Goal: Task Accomplishment & Management: Use online tool/utility

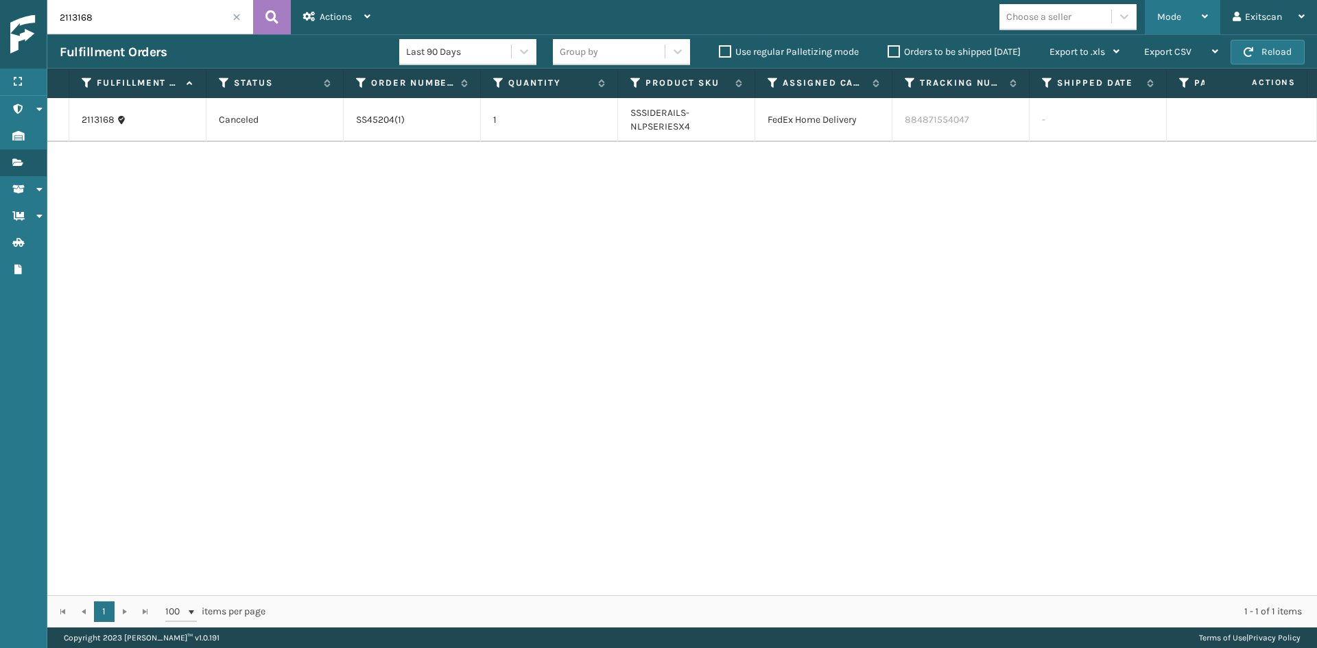
click at [1172, 28] on div "Mode" at bounding box center [1182, 17] width 51 height 34
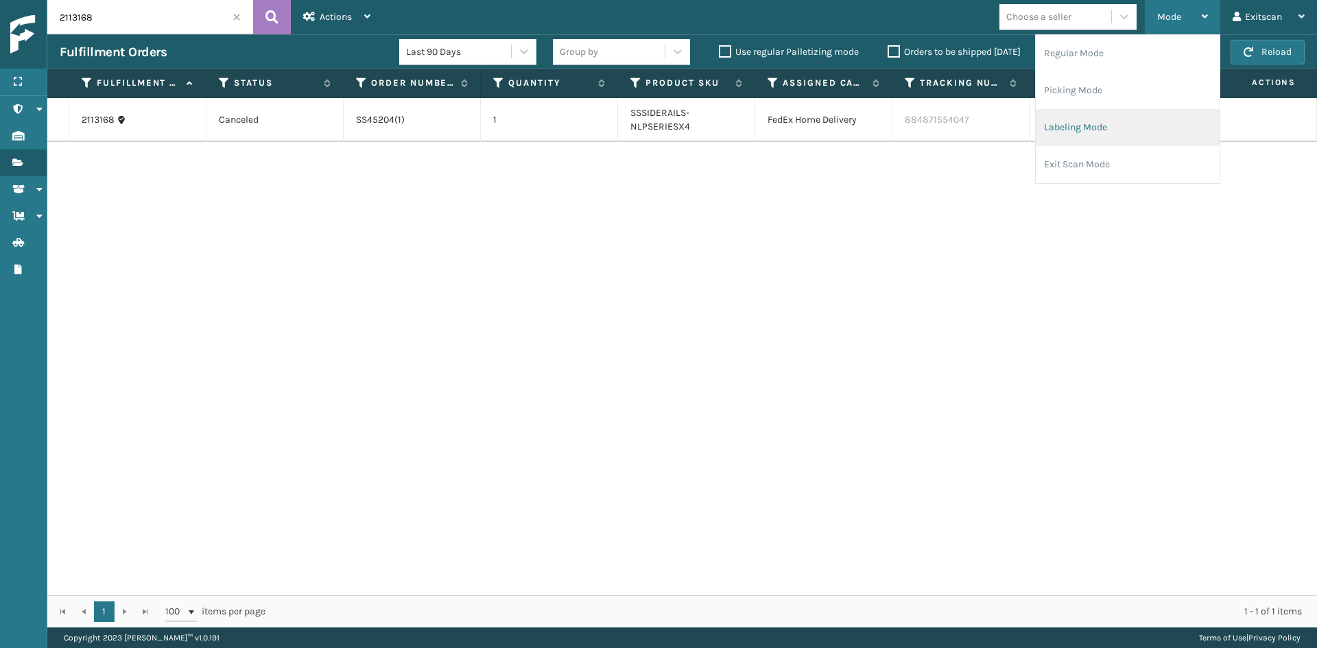
click at [1096, 120] on li "Labeling Mode" at bounding box center [1128, 127] width 184 height 37
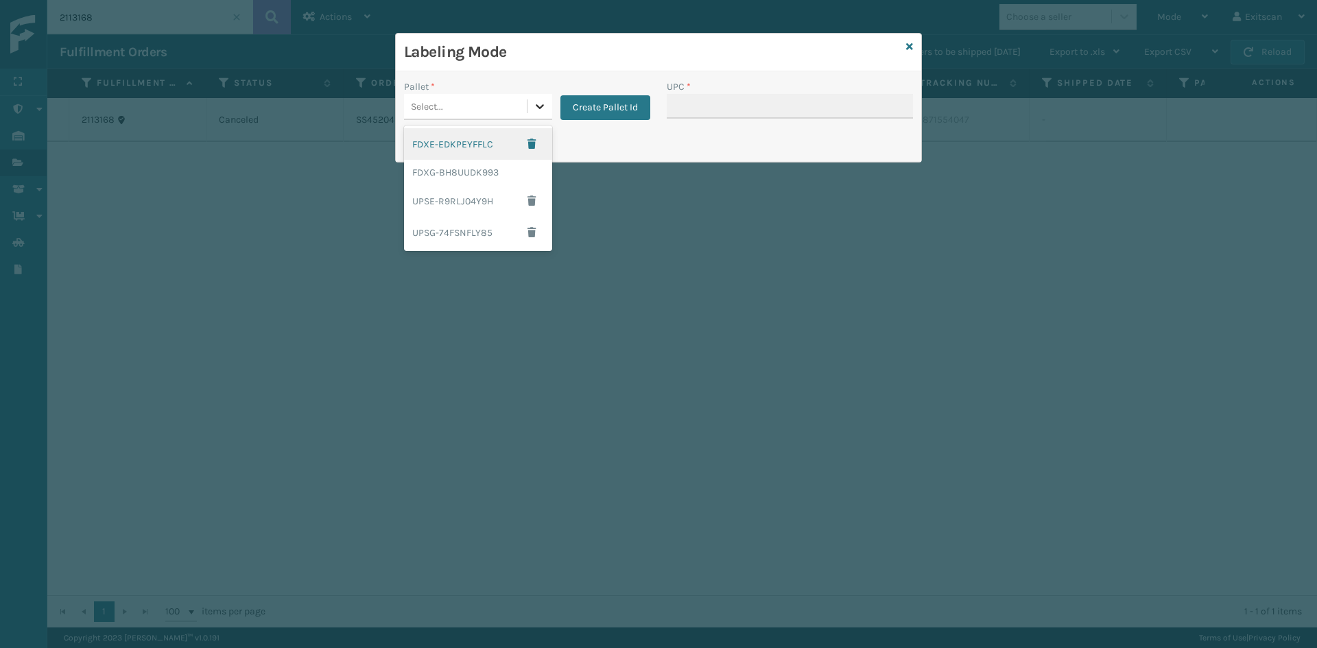
click at [540, 102] on icon at bounding box center [540, 106] width 14 height 14
click at [498, 175] on div "FDXG-BH8UUDK993" at bounding box center [478, 172] width 148 height 25
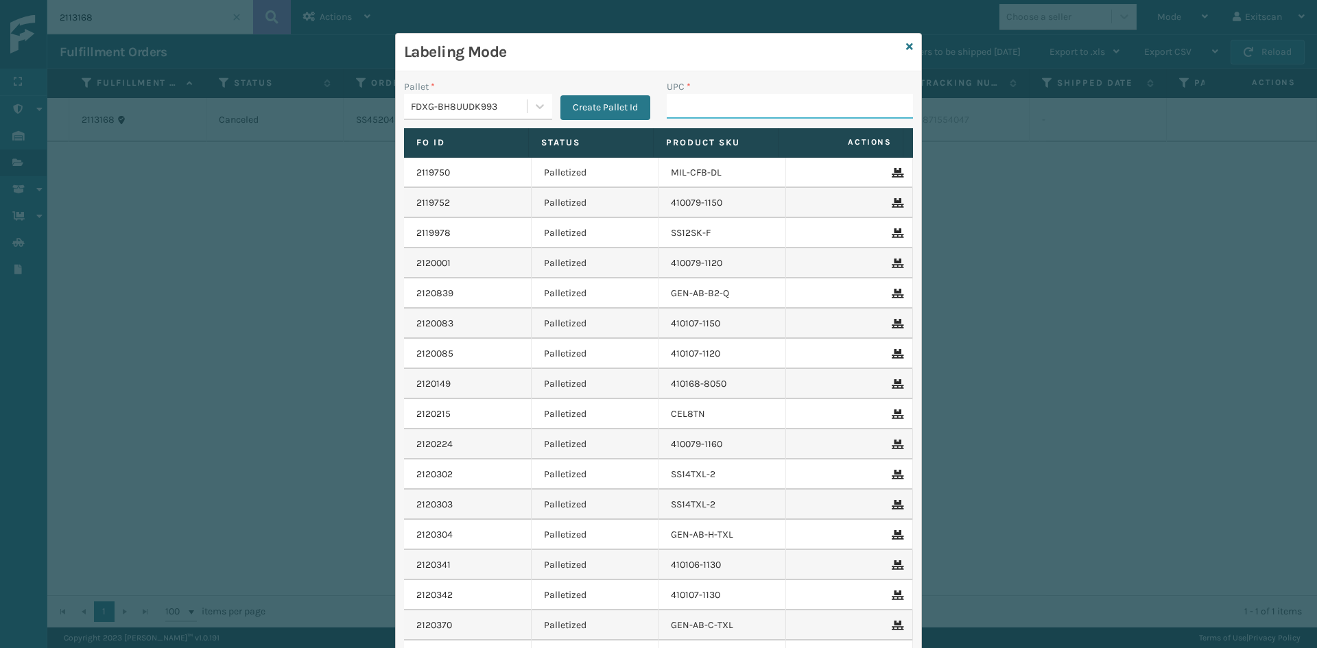
click at [709, 99] on input "UPC *" at bounding box center [790, 106] width 246 height 25
type input "SV3RMT"
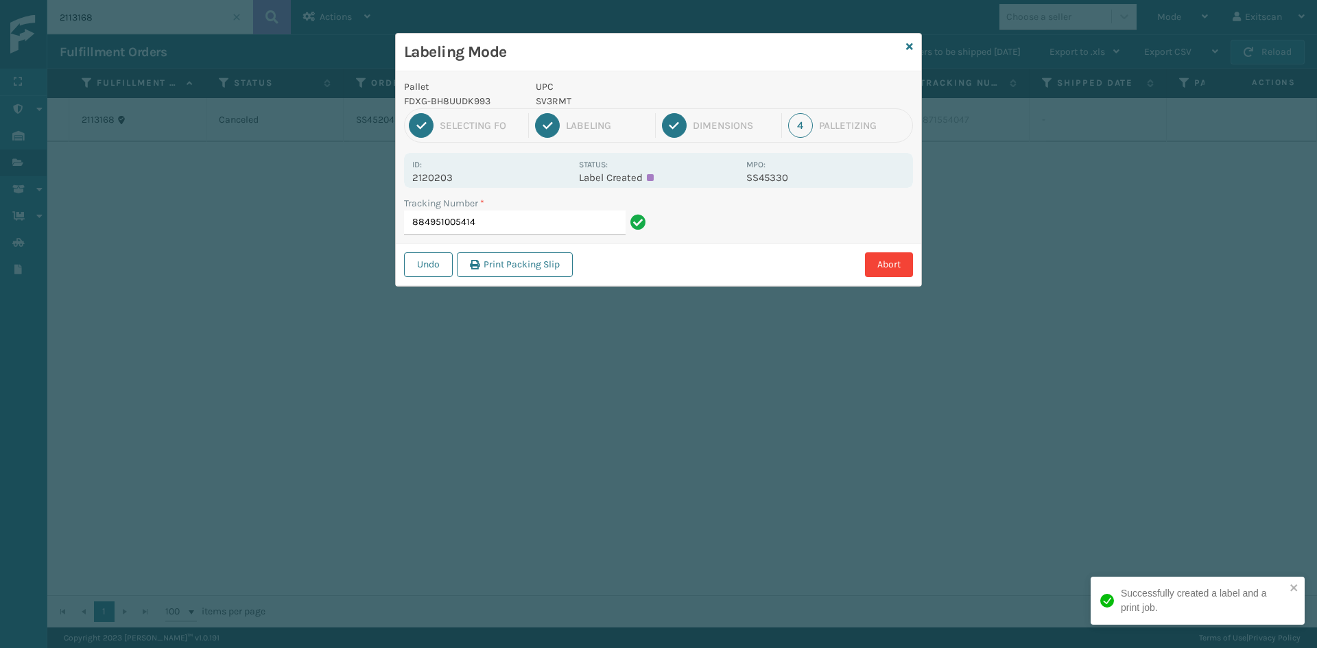
click at [583, 218] on input "884951005414" at bounding box center [515, 223] width 222 height 25
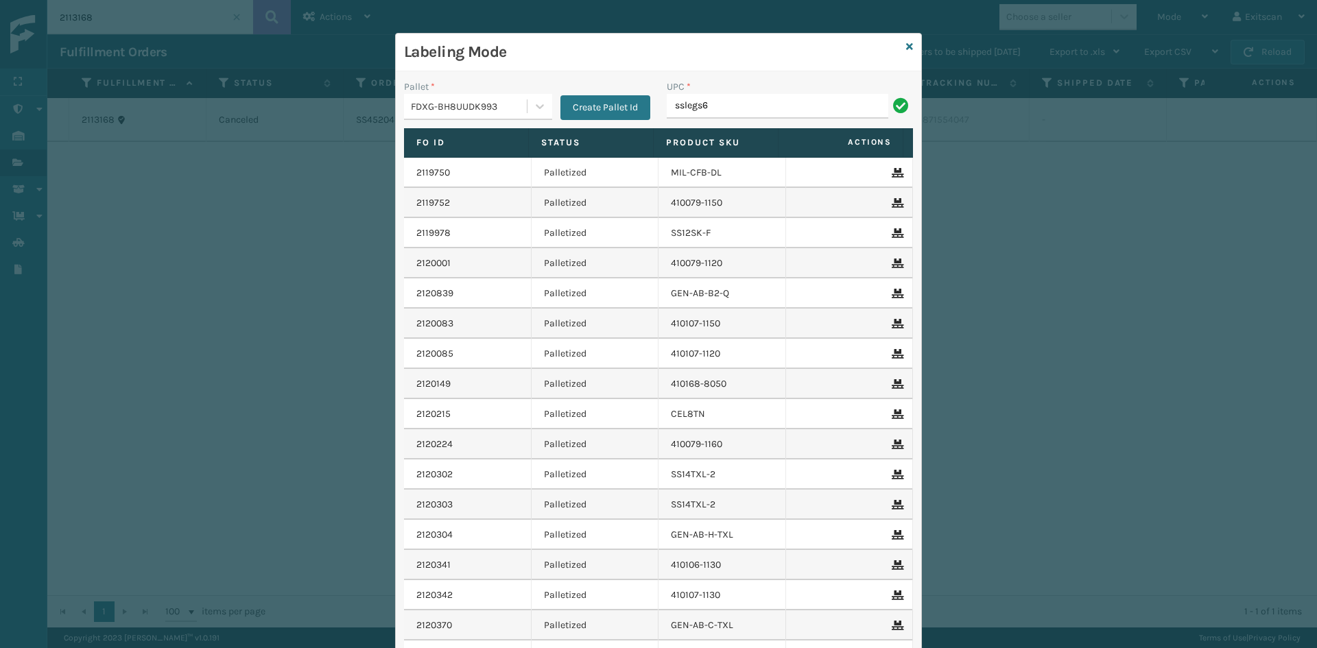
type input "SSLEGS6INCH"
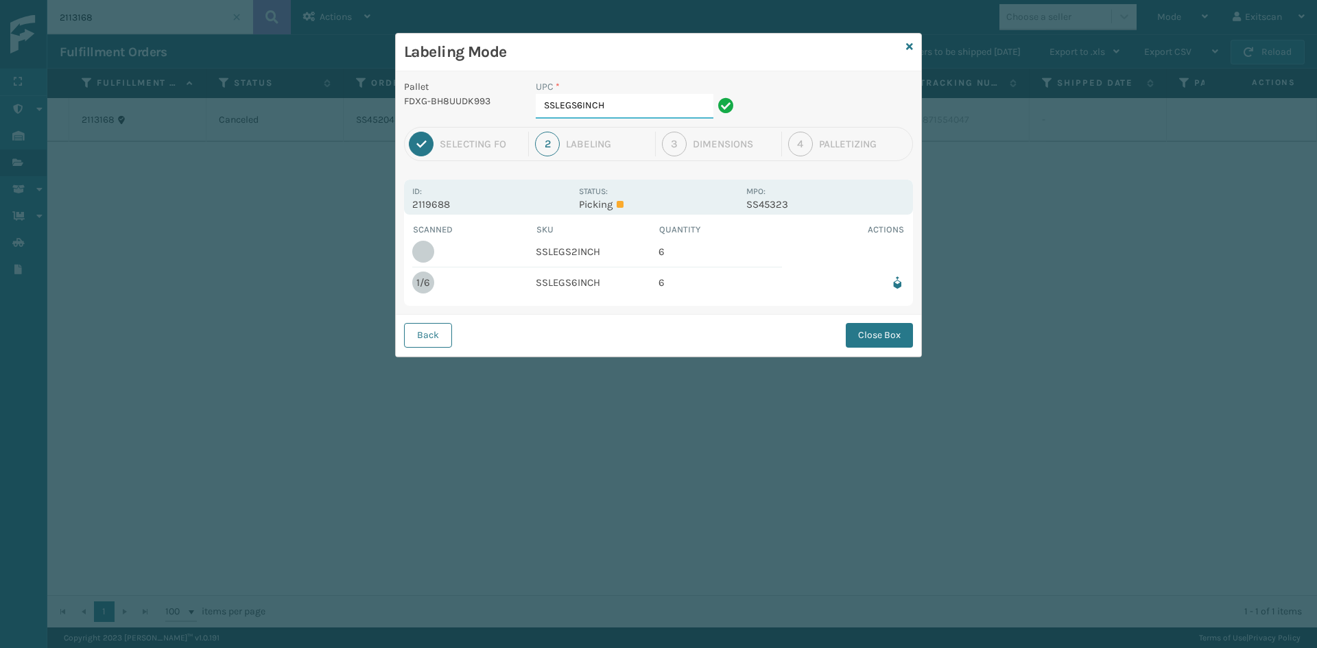
click at [641, 99] on input "SSLEGS6INCH" at bounding box center [625, 106] width 178 height 25
click at [582, 104] on input "SSLEGS6INCH" at bounding box center [625, 106] width 178 height 25
click at [627, 97] on input "SSLEGS2INCH" at bounding box center [625, 106] width 178 height 25
type input "SSLEGS2INCH"
click at [859, 331] on button "Close Box" at bounding box center [879, 335] width 67 height 25
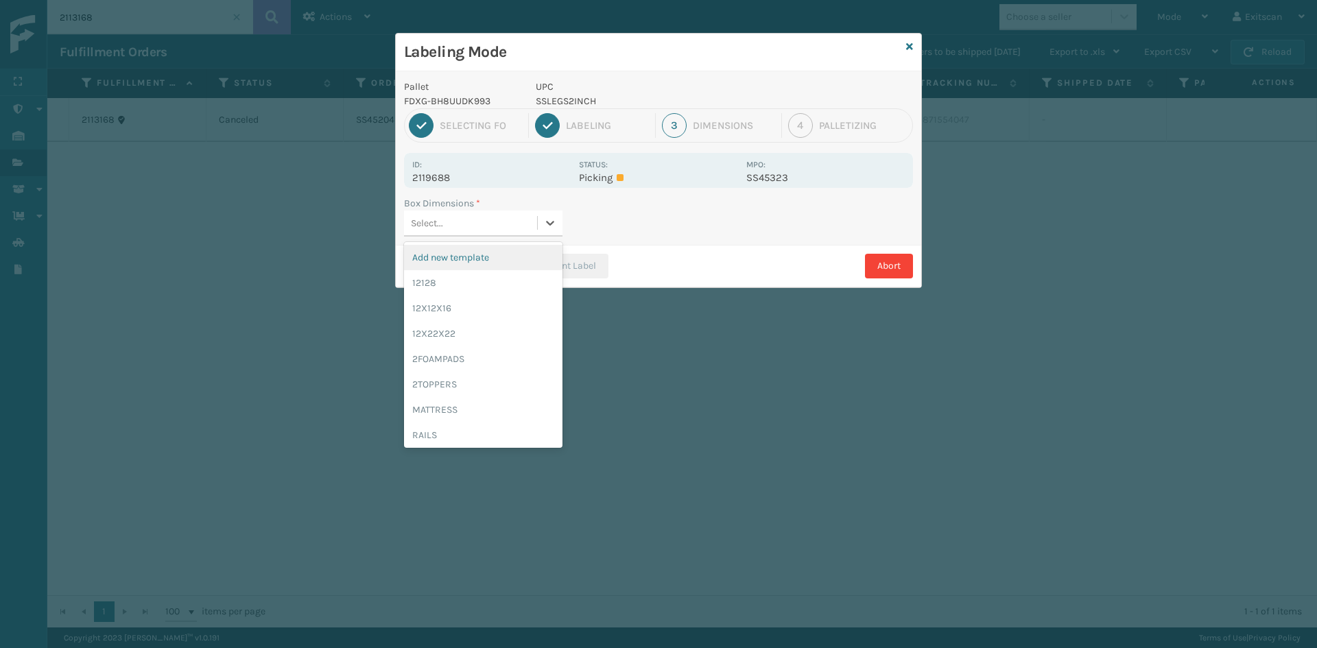
click at [524, 222] on div "Select..." at bounding box center [470, 223] width 133 height 23
click at [485, 282] on div "12128" at bounding box center [483, 282] width 158 height 25
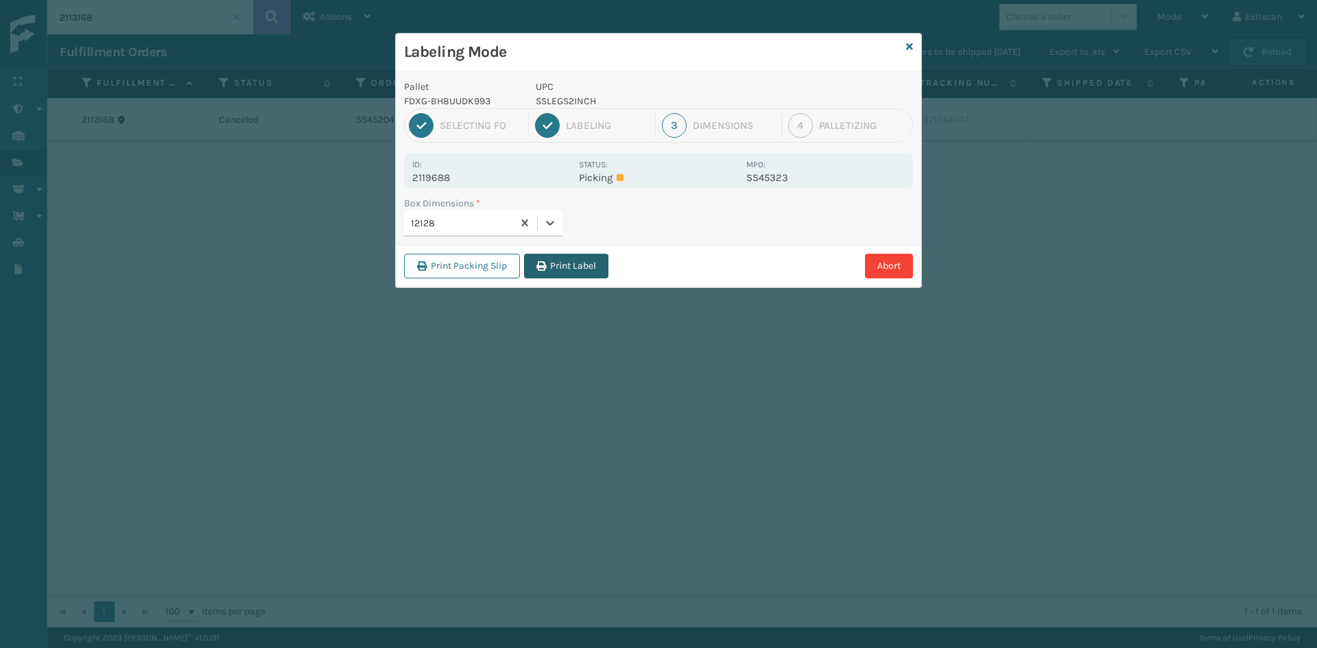
click at [563, 263] on button "Print Label" at bounding box center [566, 266] width 84 height 25
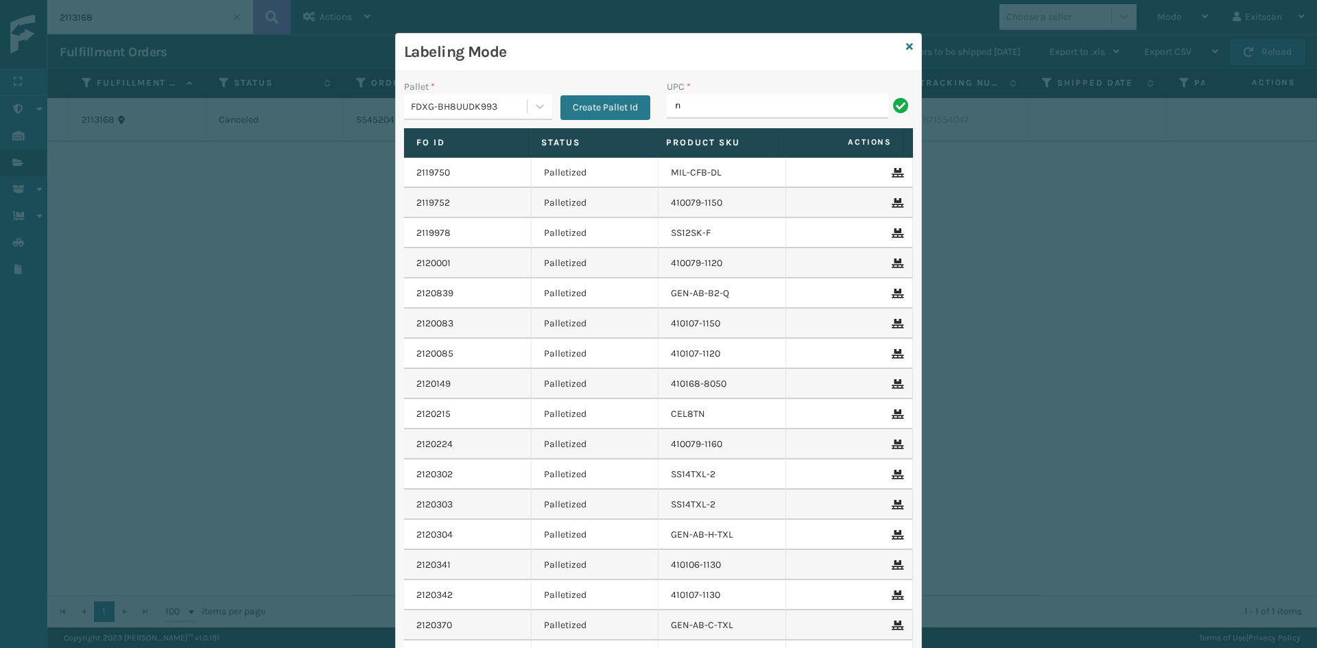
type input "NEFHBBRKT"
type input "SSSIDERAILS-NLPSERIESX4"
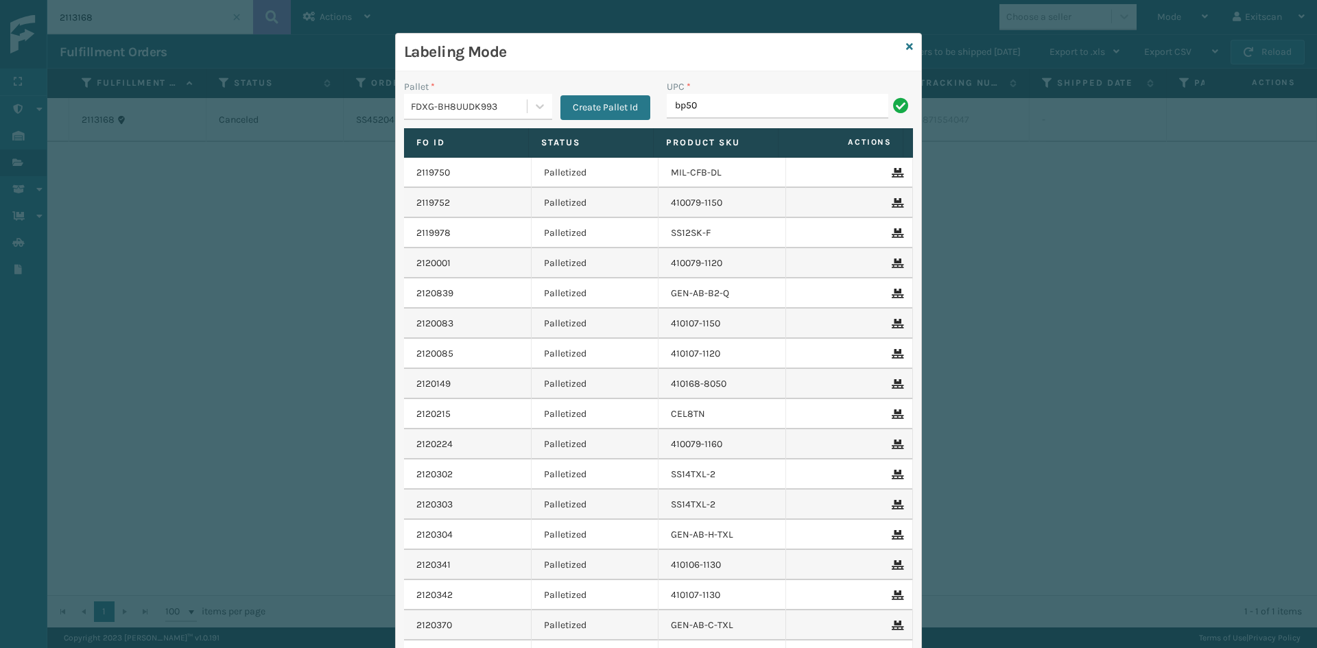
type input "bp50"
type input "BP50"
type input "GEN-MPT-T-TC-W"
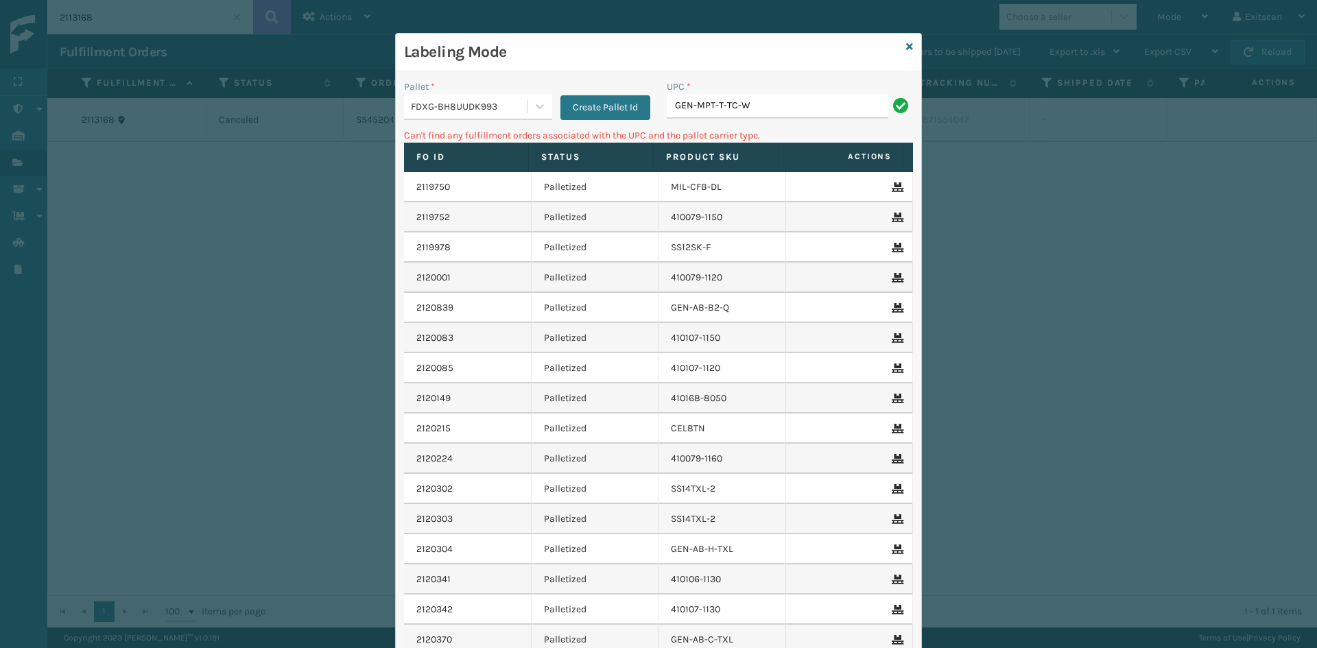
click at [715, 103] on input "GEN-MPT-T-TC-W" at bounding box center [778, 106] width 222 height 25
type input "GEN-MPT-k-TC-W"
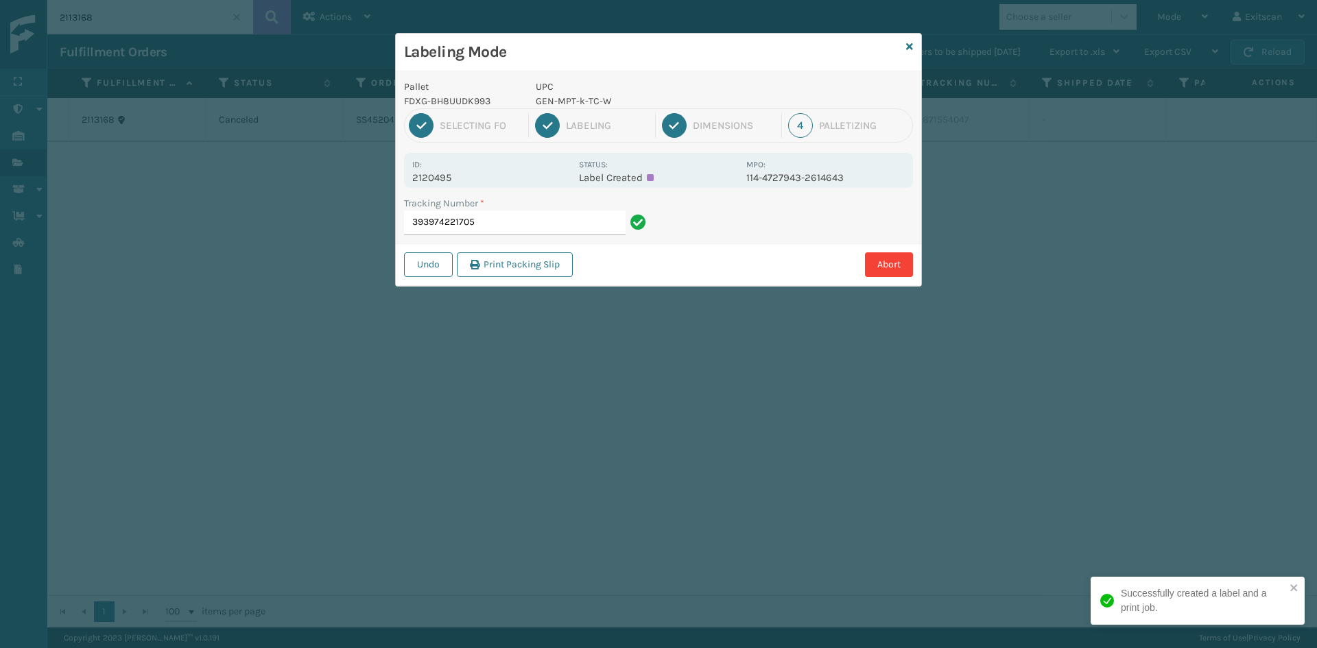
click at [575, 206] on div "Tracking Number *" at bounding box center [527, 203] width 246 height 14
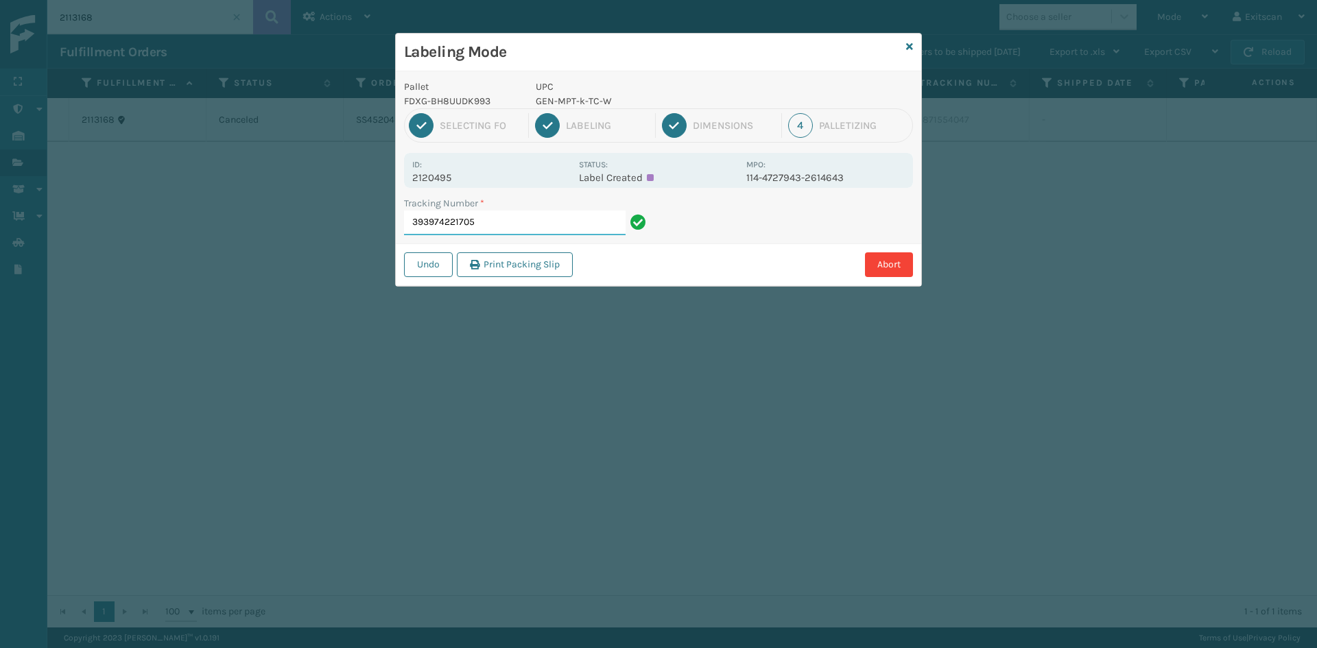
click at [568, 220] on input "393974221705" at bounding box center [515, 223] width 222 height 25
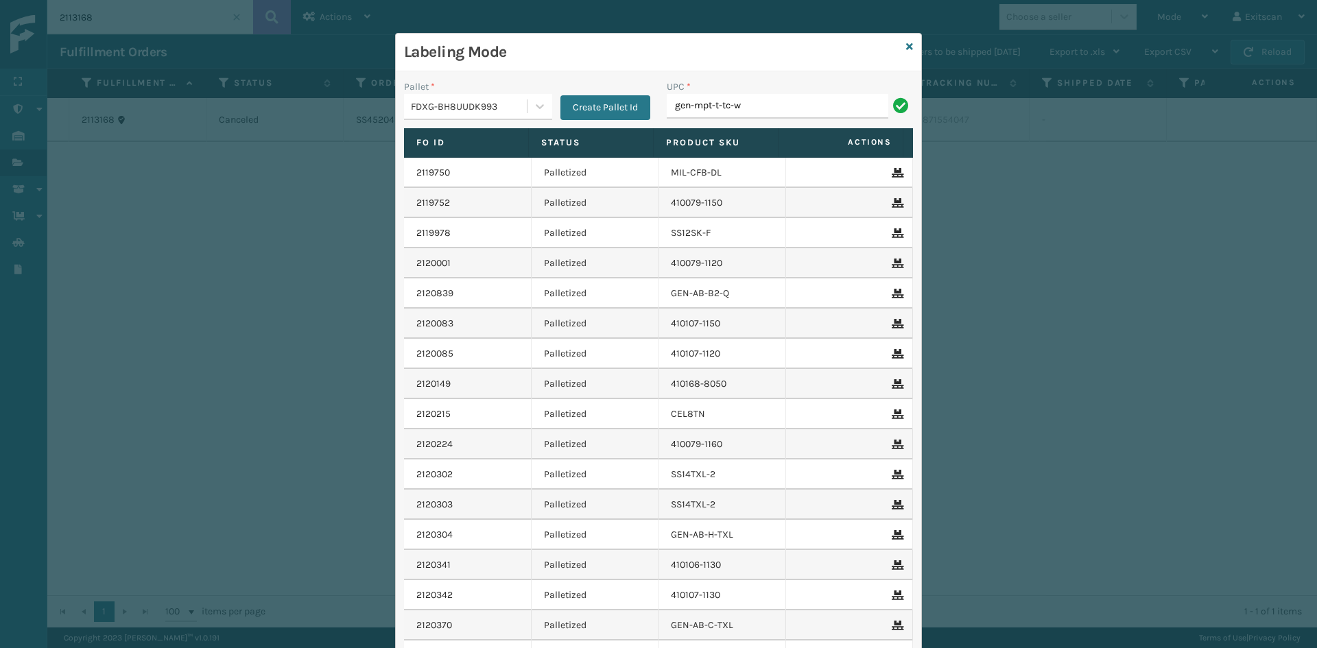
type input "gen-mpt-t-tc-w"
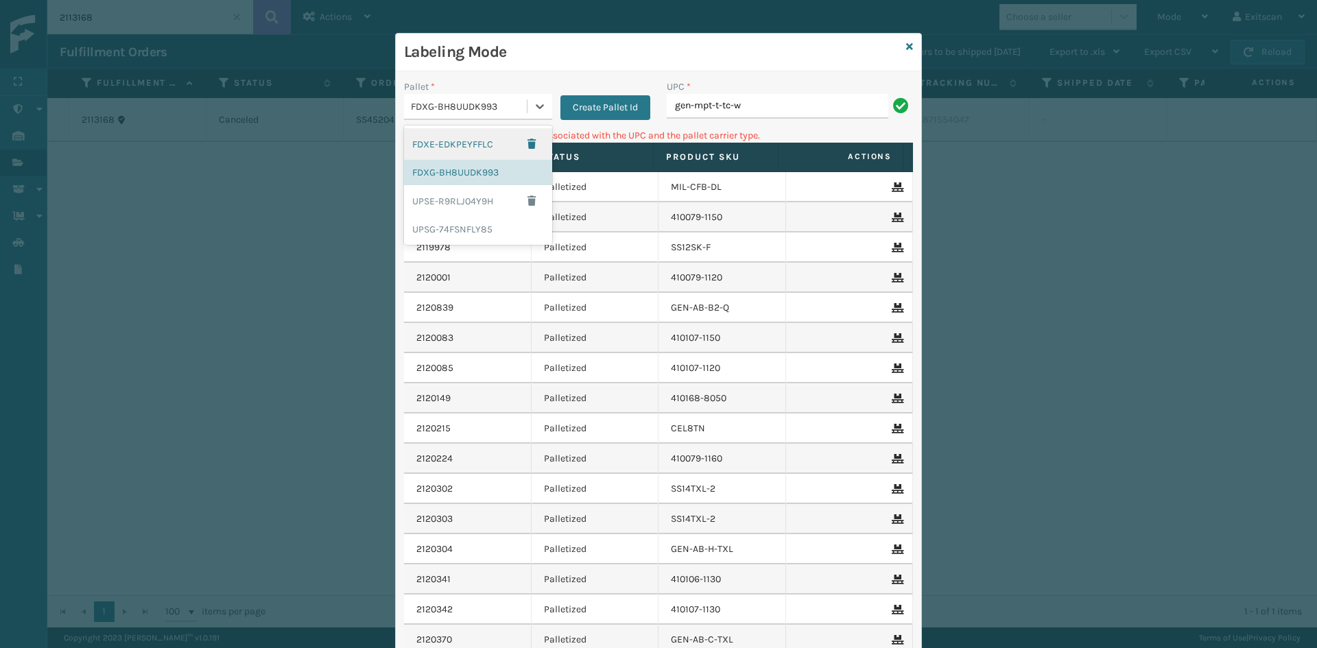
click at [509, 112] on div "FDXG-BH8UUDK993" at bounding box center [469, 106] width 117 height 14
click at [475, 226] on div "UPSG-74FSNFLY85" at bounding box center [478, 229] width 148 height 25
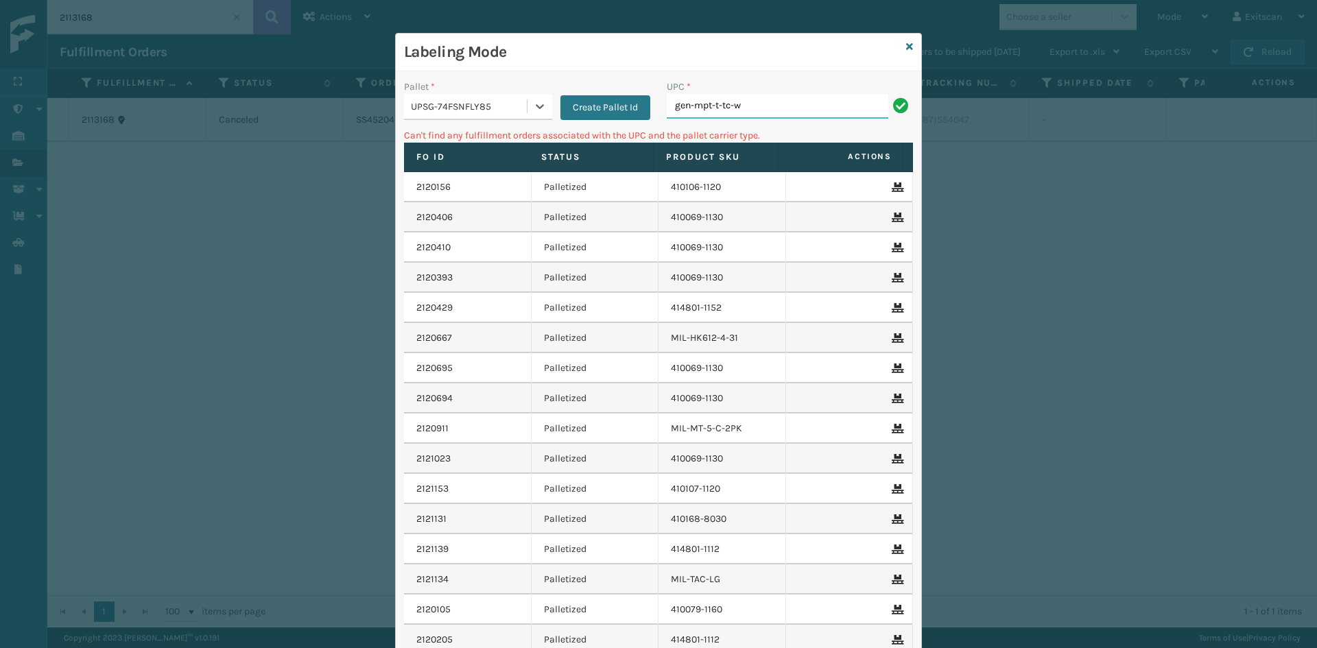
click at [774, 108] on input "gen-mpt-t-tc-w" at bounding box center [778, 106] width 222 height 25
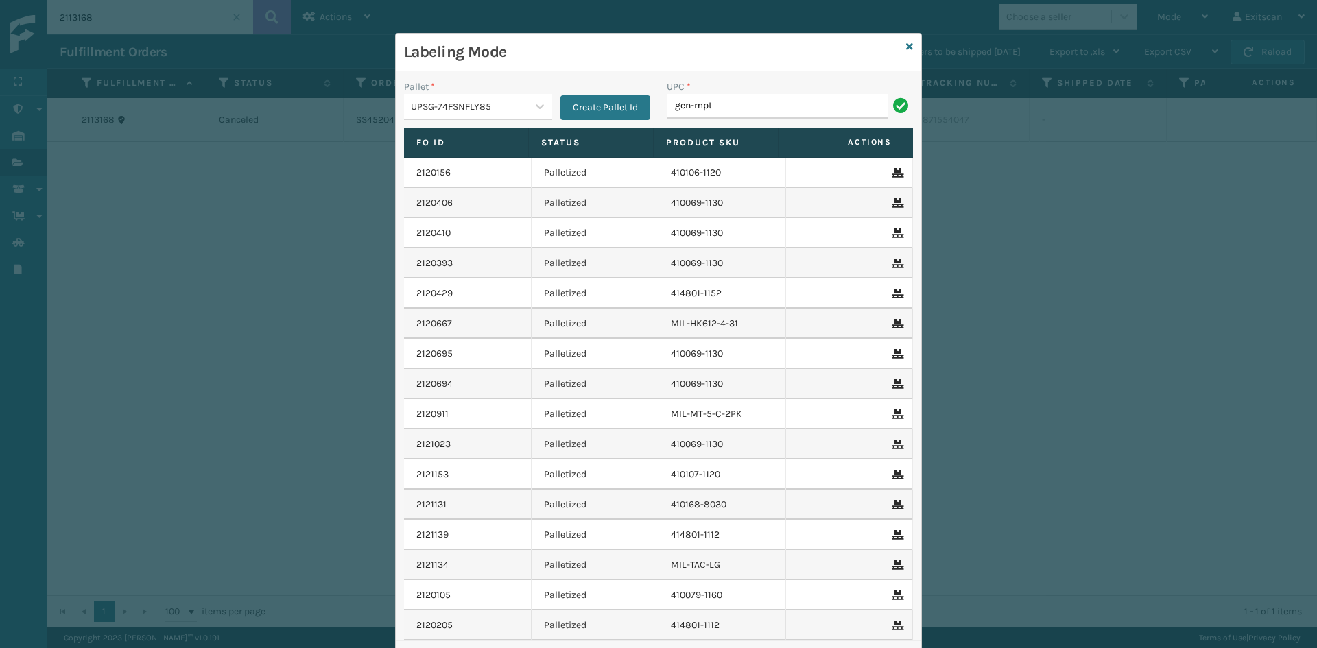
type input "GEN-MPT-T-TC-W"
